Goal: Task Accomplishment & Management: Use online tool/utility

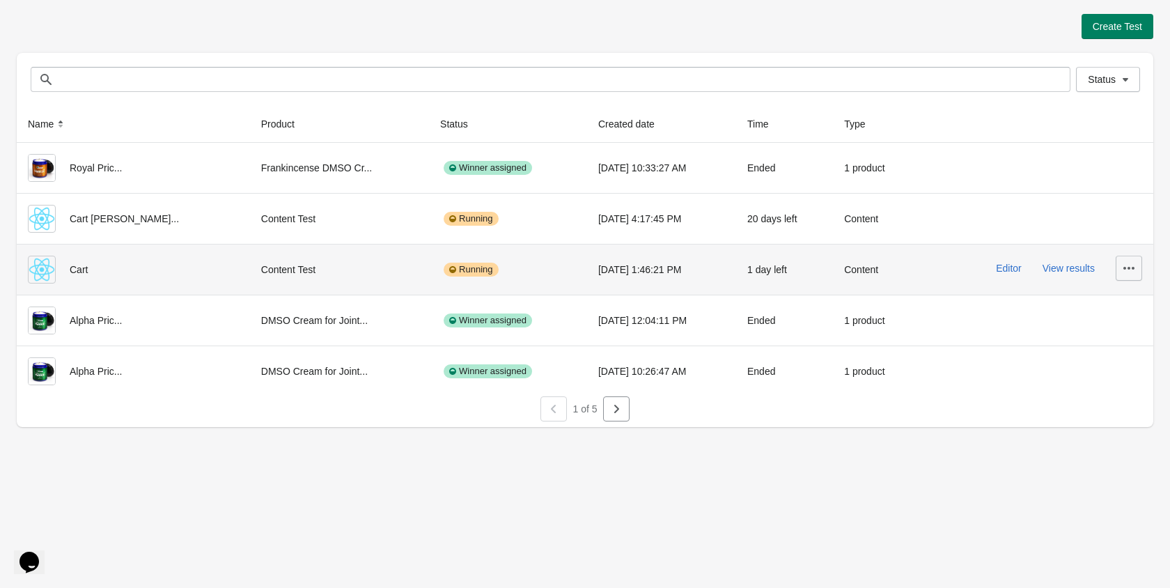
click at [1129, 274] on icon "button" at bounding box center [1129, 268] width 14 height 14
click at [1111, 297] on span "Delete" at bounding box center [1117, 304] width 28 height 14
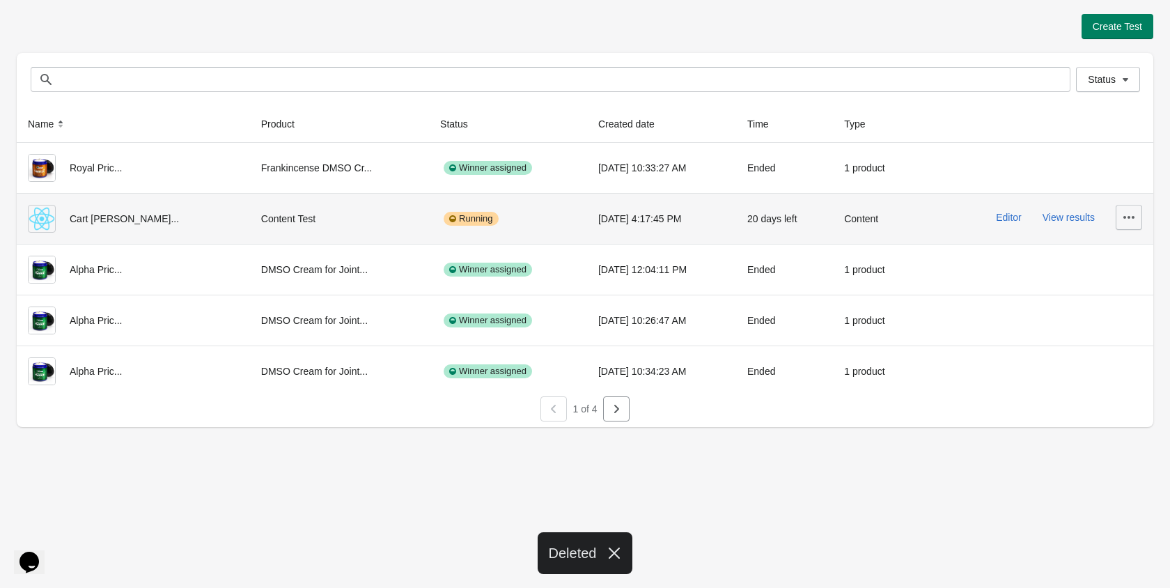
click at [1131, 219] on icon "button" at bounding box center [1129, 217] width 14 height 14
click at [1123, 245] on button "Delete" at bounding box center [1117, 253] width 39 height 29
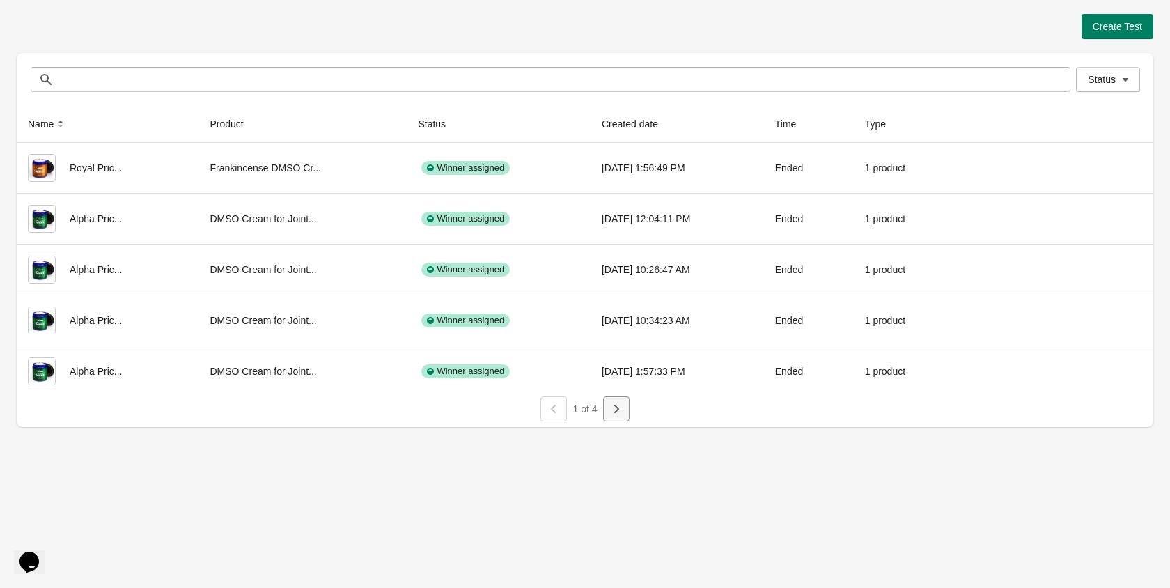
click at [619, 412] on icon "button" at bounding box center [617, 409] width 14 height 14
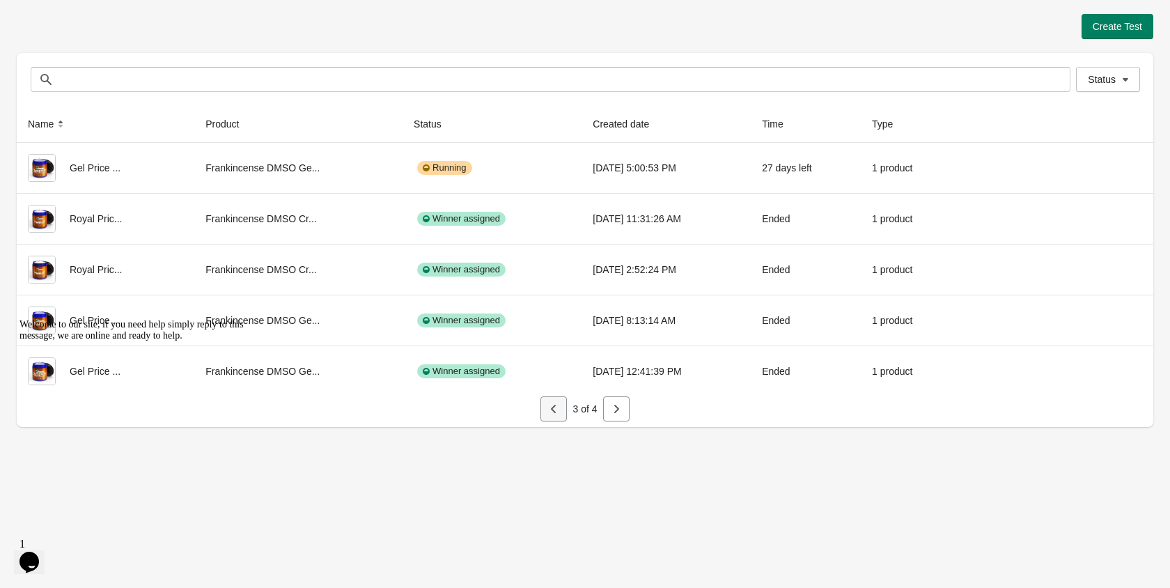
click at [552, 412] on icon "button" at bounding box center [554, 409] width 14 height 14
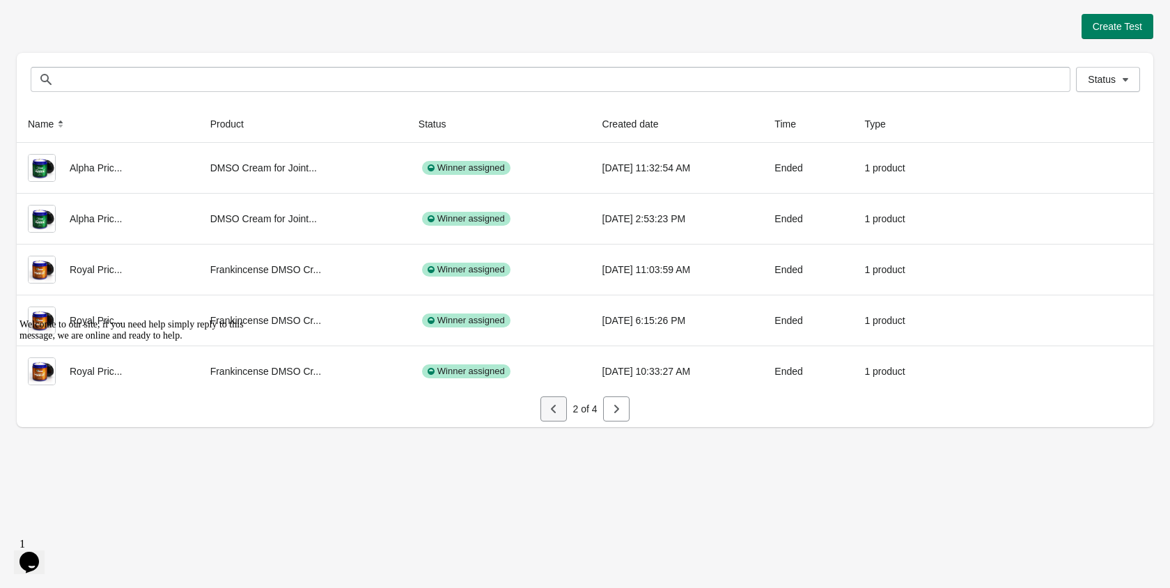
click at [552, 412] on icon "button" at bounding box center [554, 409] width 14 height 14
click at [446, 119] on icon at bounding box center [453, 124] width 14 height 14
click at [446, 124] on icon at bounding box center [453, 124] width 14 height 14
click at [663, 125] on icon at bounding box center [665, 126] width 4 height 3
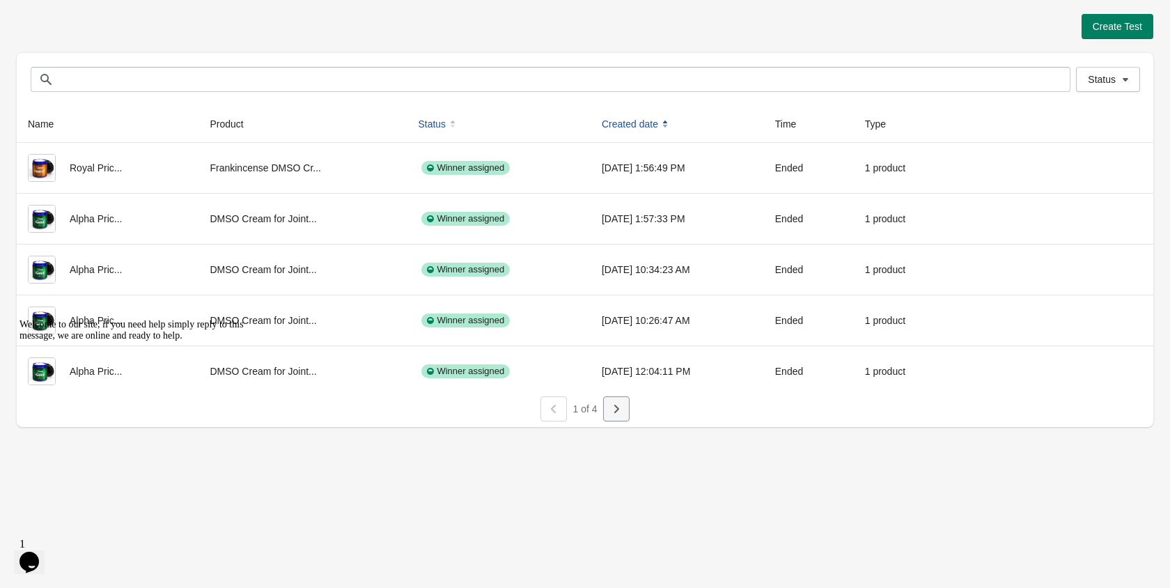
click at [617, 407] on icon "button" at bounding box center [616, 409] width 5 height 8
click at [619, 401] on button "button" at bounding box center [616, 408] width 26 height 25
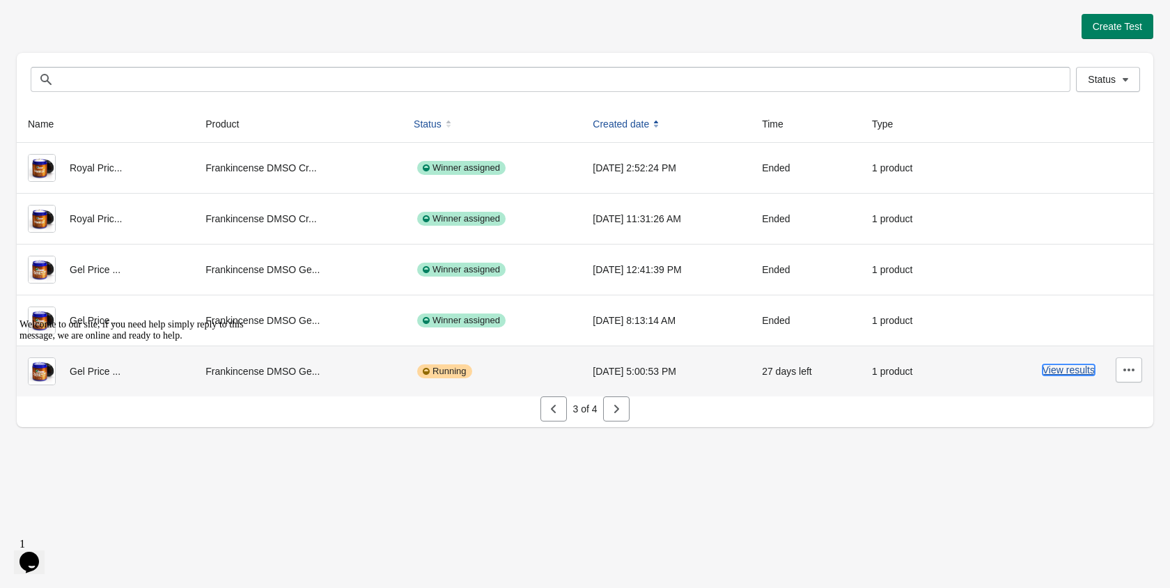
click at [1057, 368] on button "View results" at bounding box center [1069, 369] width 52 height 11
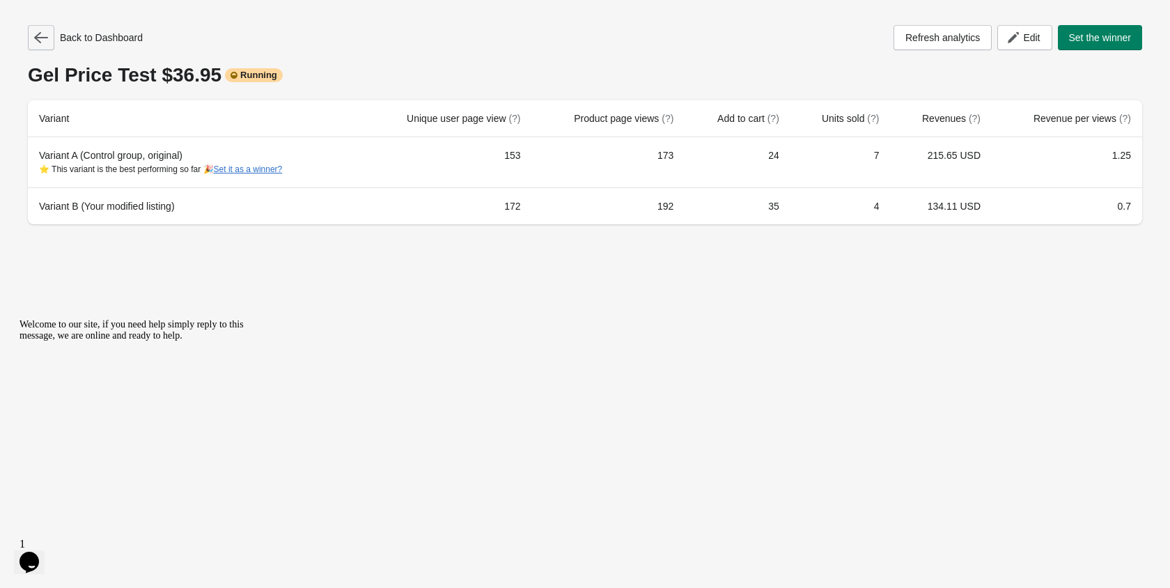
click at [35, 34] on icon "button" at bounding box center [41, 38] width 14 height 14
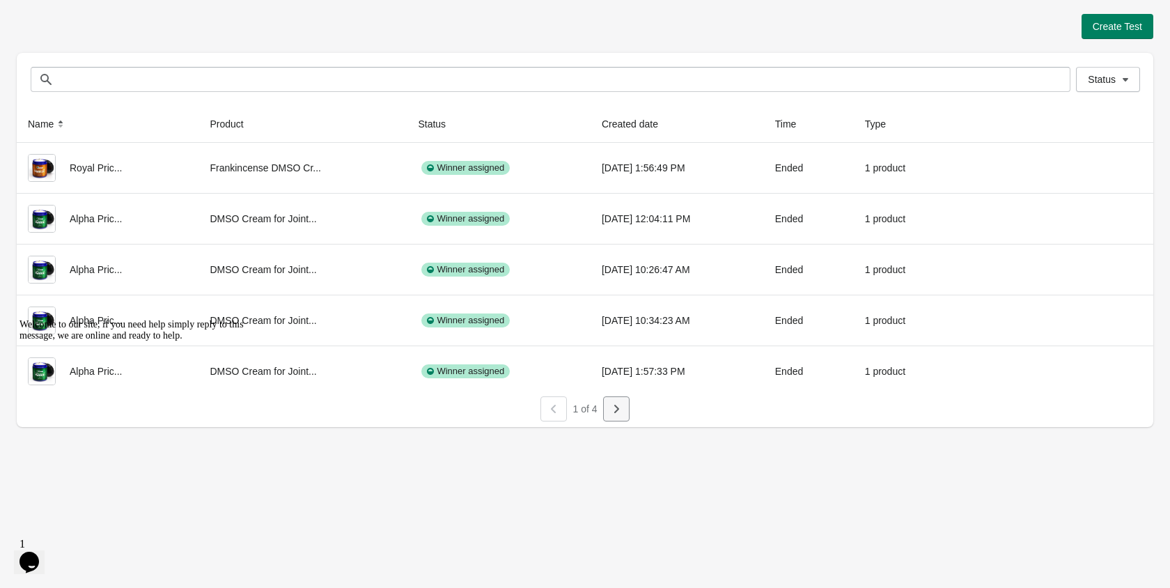
click at [617, 402] on icon "button" at bounding box center [617, 409] width 14 height 14
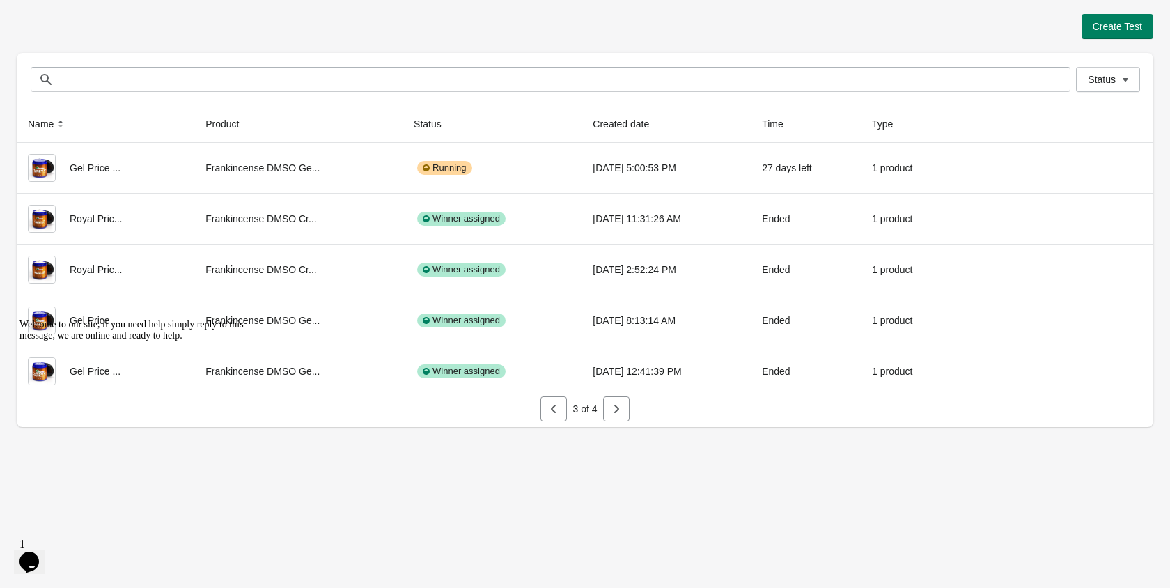
click at [615, 405] on icon "button" at bounding box center [616, 409] width 5 height 8
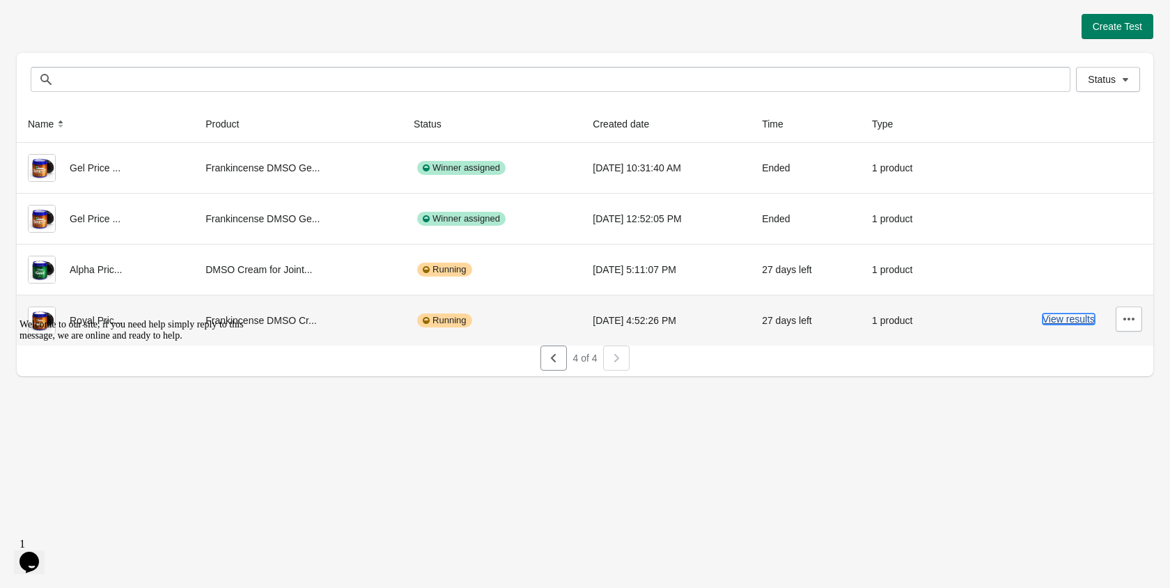
click at [1067, 320] on button "View results" at bounding box center [1069, 318] width 52 height 11
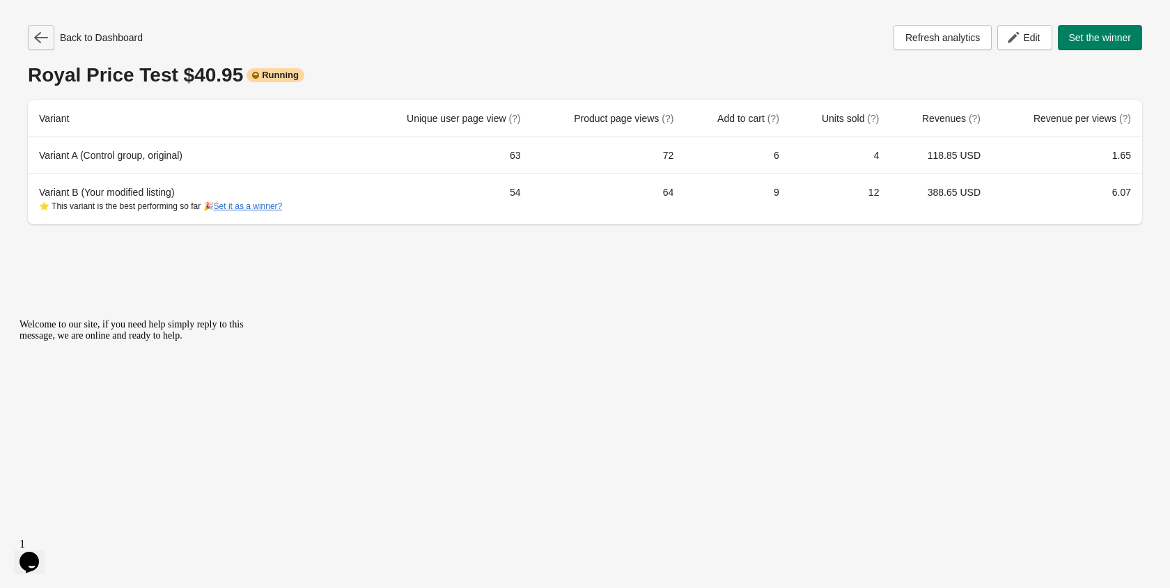
click at [36, 45] on button "button" at bounding box center [41, 37] width 26 height 25
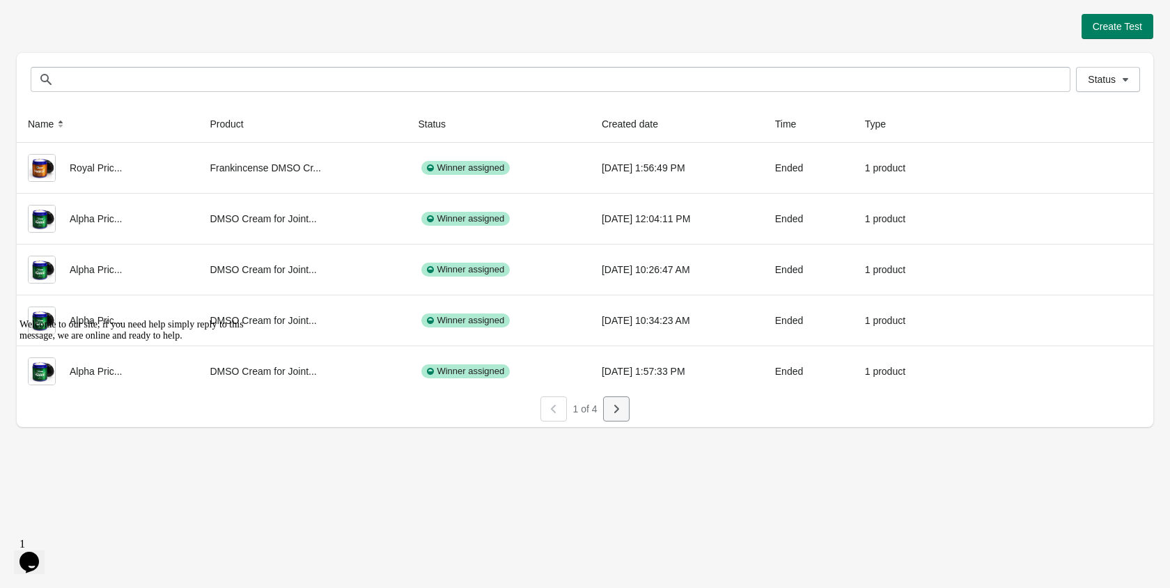
click at [613, 405] on icon "button" at bounding box center [617, 409] width 14 height 14
click at [622, 408] on icon "button" at bounding box center [617, 409] width 14 height 14
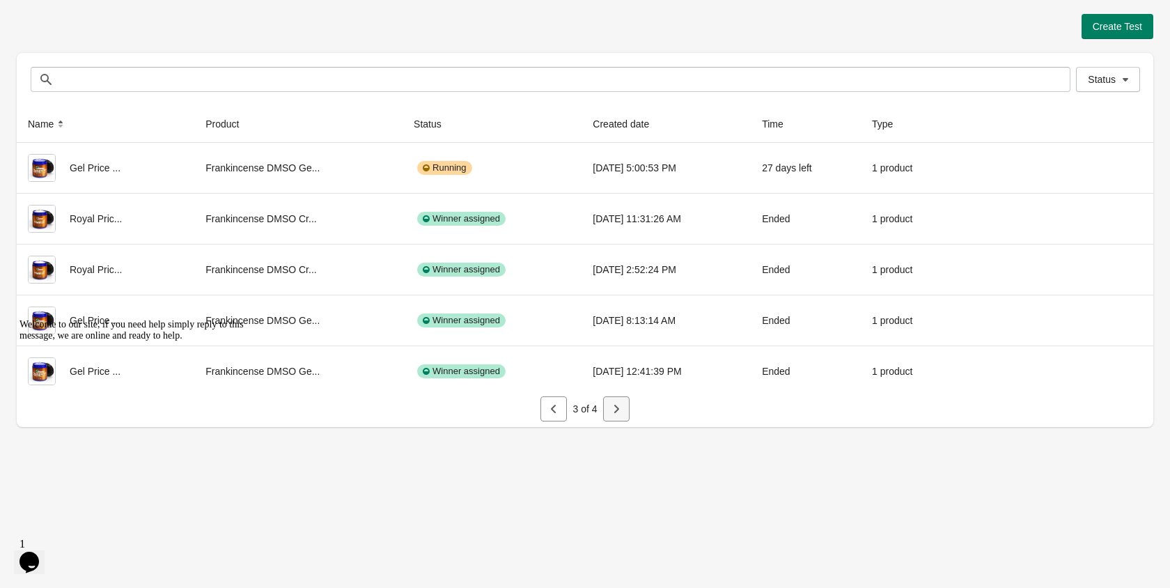
click at [622, 408] on icon "button" at bounding box center [617, 409] width 14 height 14
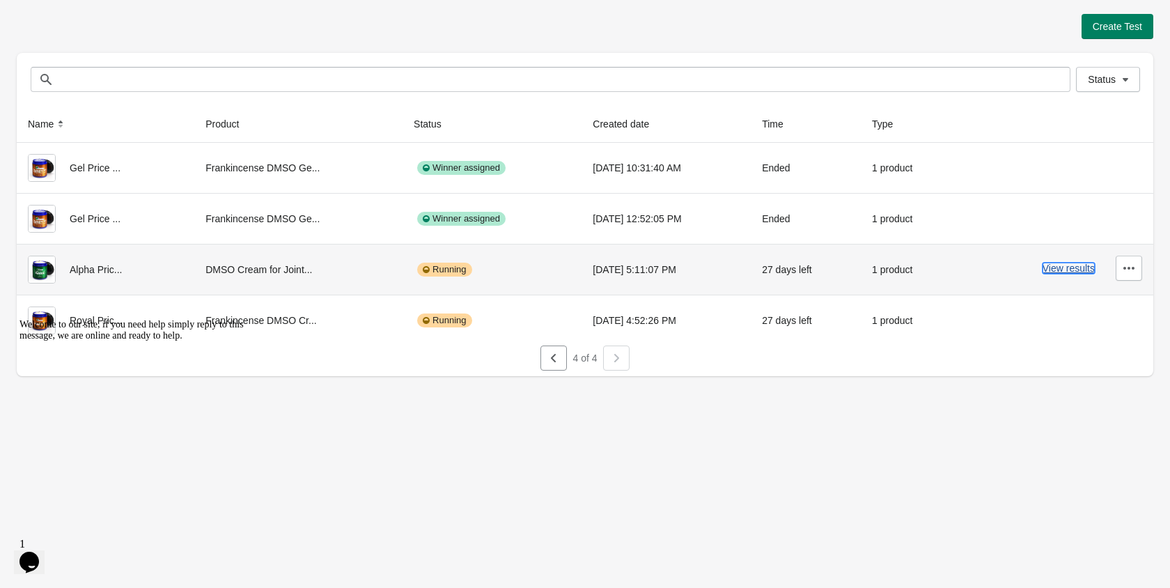
click at [1072, 270] on button "View results" at bounding box center [1069, 268] width 52 height 11
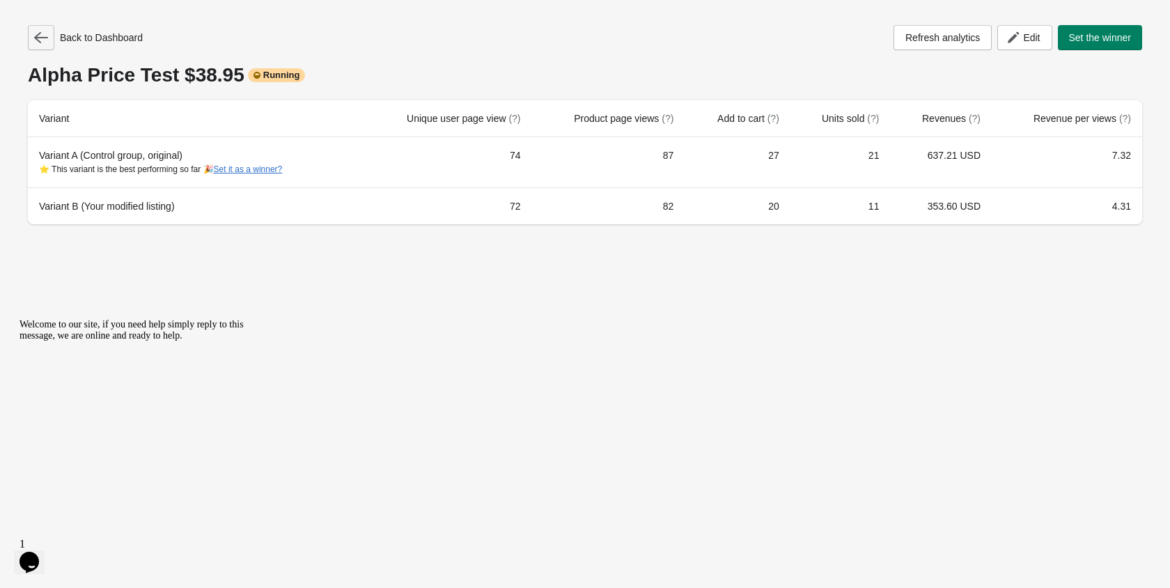
click at [42, 40] on icon "button" at bounding box center [41, 38] width 14 height 14
